Goal: Complete application form

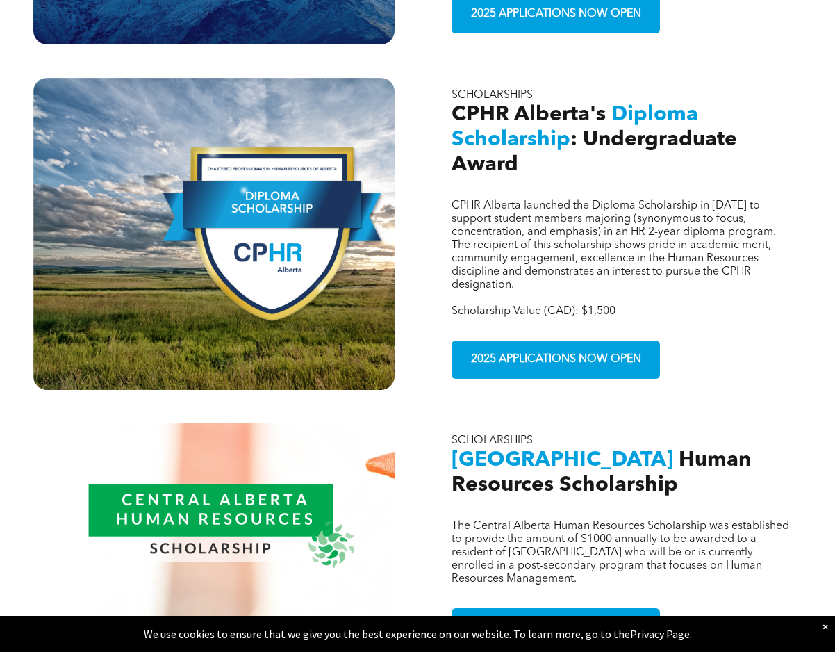
scroll to position [730, 0]
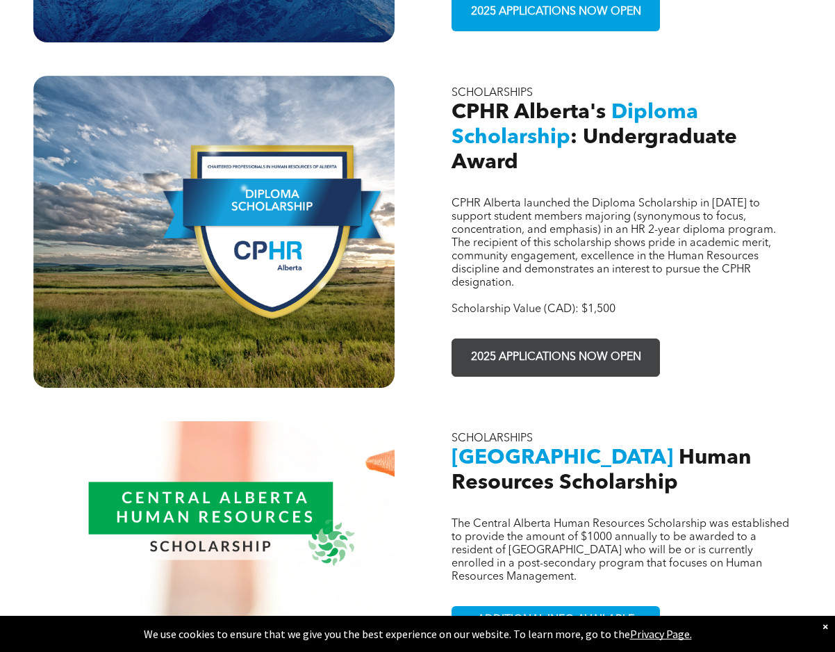
click at [552, 344] on span "2025 APPLICATIONS NOW OPEN" at bounding box center [556, 357] width 180 height 27
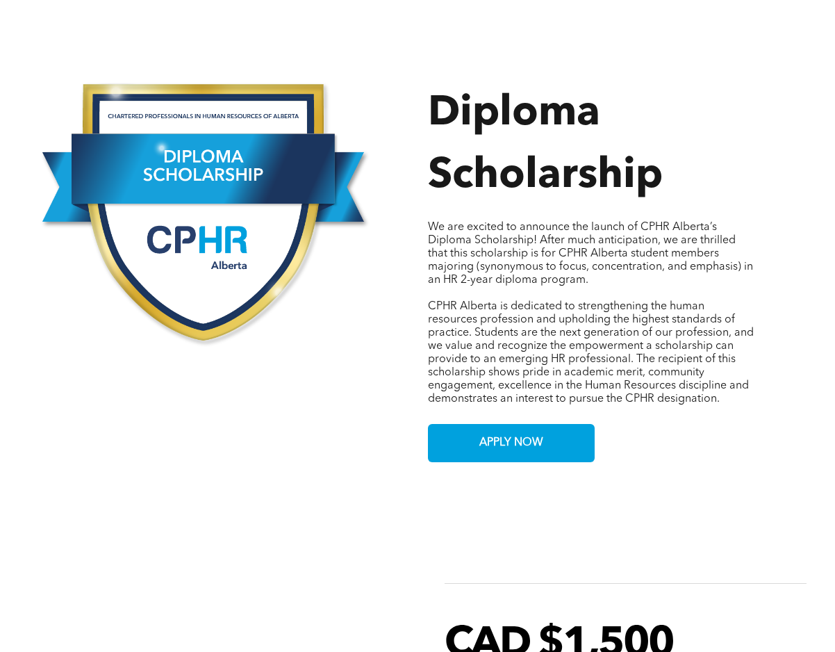
scroll to position [702, 0]
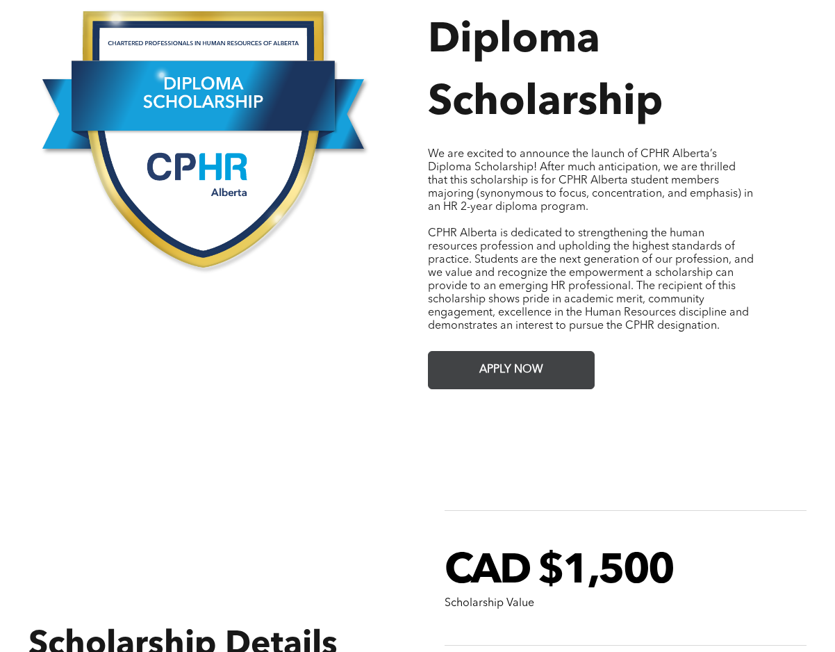
click at [507, 356] on span "APPLY NOW" at bounding box center [512, 369] width 74 height 27
